Goal: Transaction & Acquisition: Obtain resource

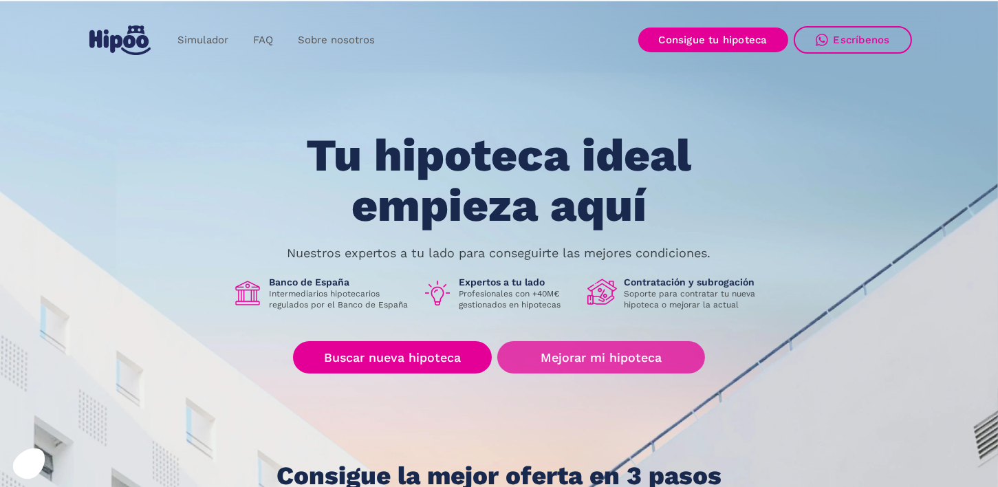
click at [585, 365] on link "Mejorar mi hipoteca" at bounding box center [600, 357] width 207 height 32
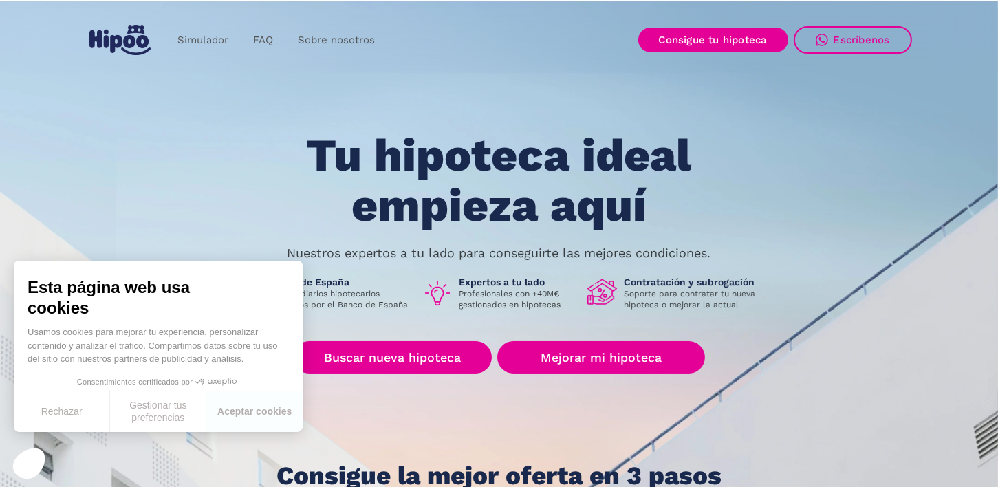
click at [207, 220] on div "Tu hipoteca ideal empieza aquí Nuestros expertos a tu lado para conseguirte las…" at bounding box center [500, 310] width 826 height 359
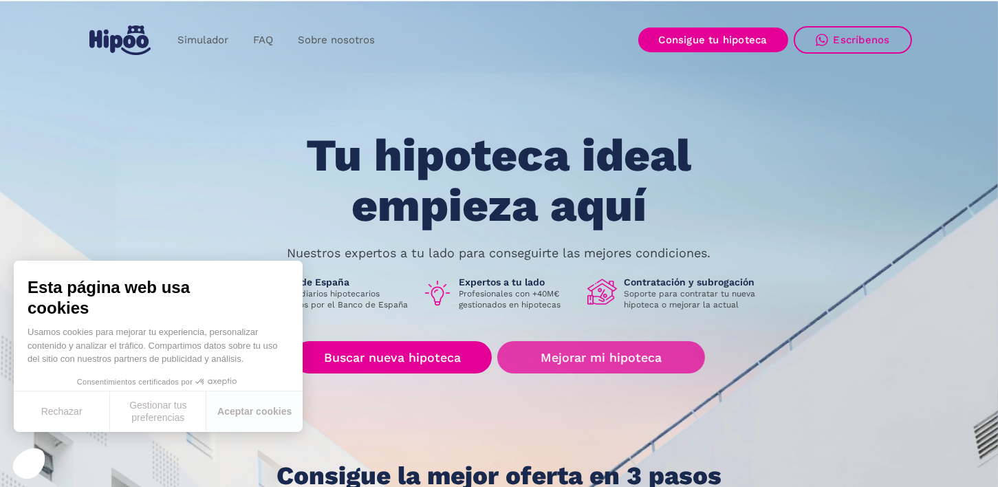
click at [583, 357] on link "Mejorar mi hipoteca" at bounding box center [600, 357] width 207 height 32
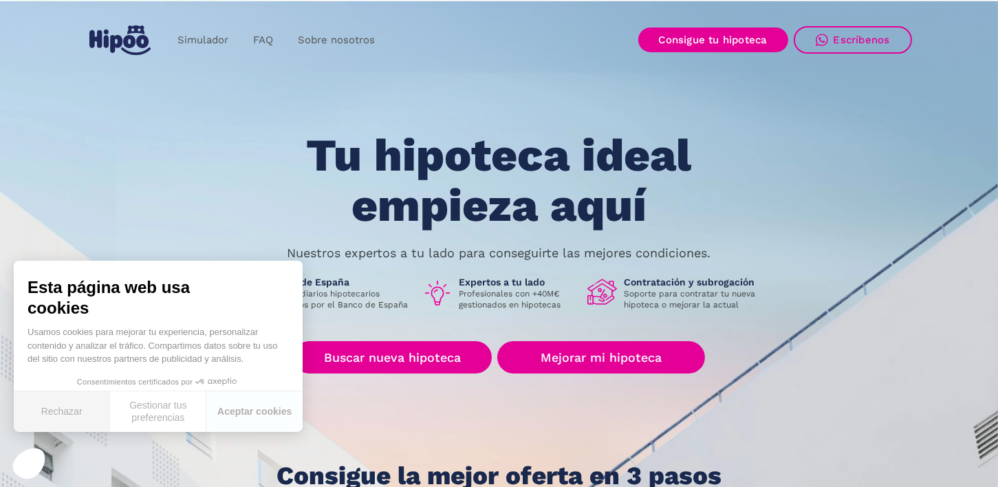
click at [71, 407] on button "Rechazar" at bounding box center [62, 412] width 96 height 41
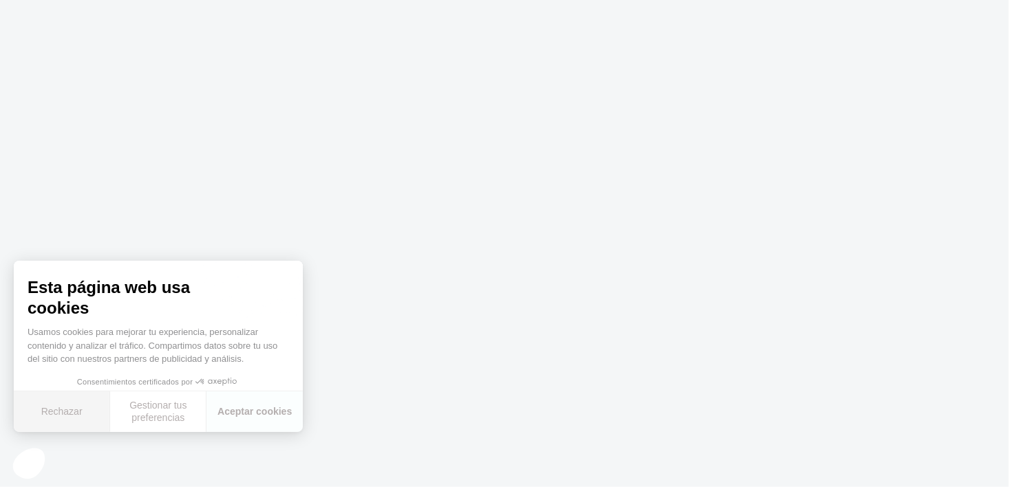
click at [71, 417] on button "Rechazar" at bounding box center [62, 412] width 96 height 41
